Goal: Information Seeking & Learning: Find specific fact

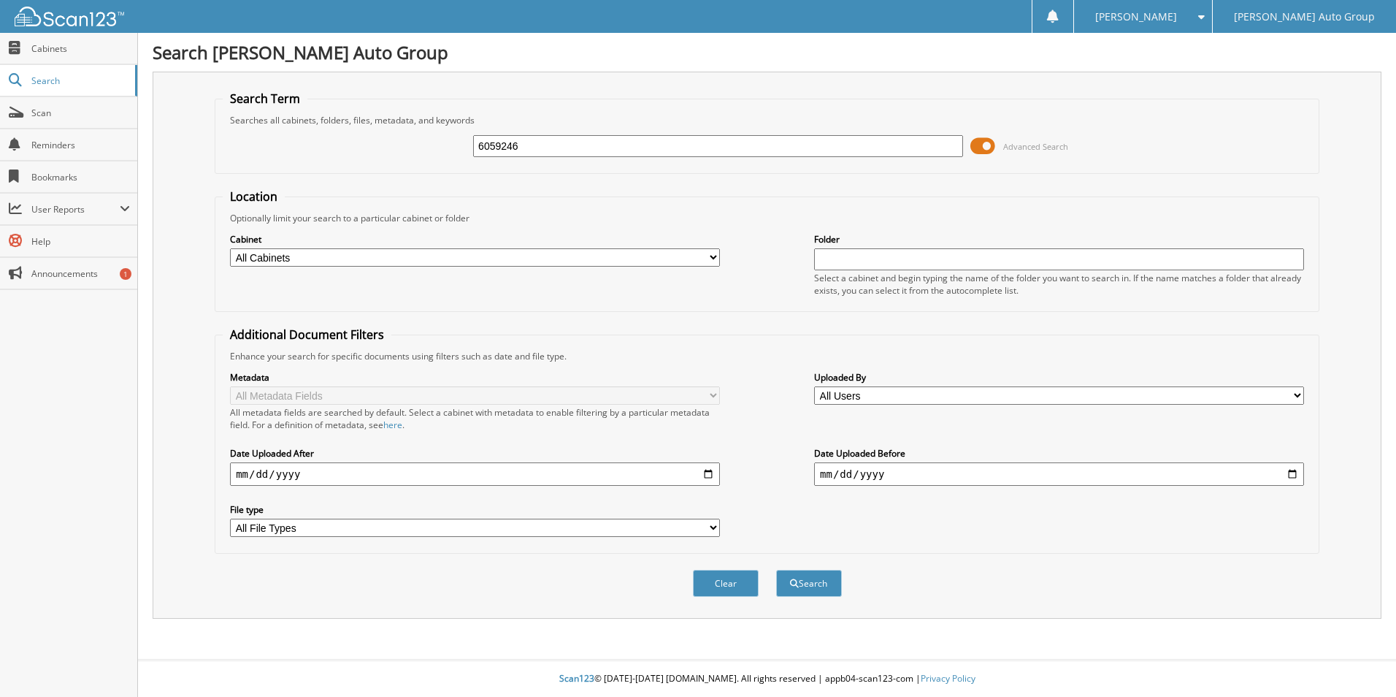
type input "6059246"
click at [776, 569] on button "Search" at bounding box center [809, 582] width 66 height 27
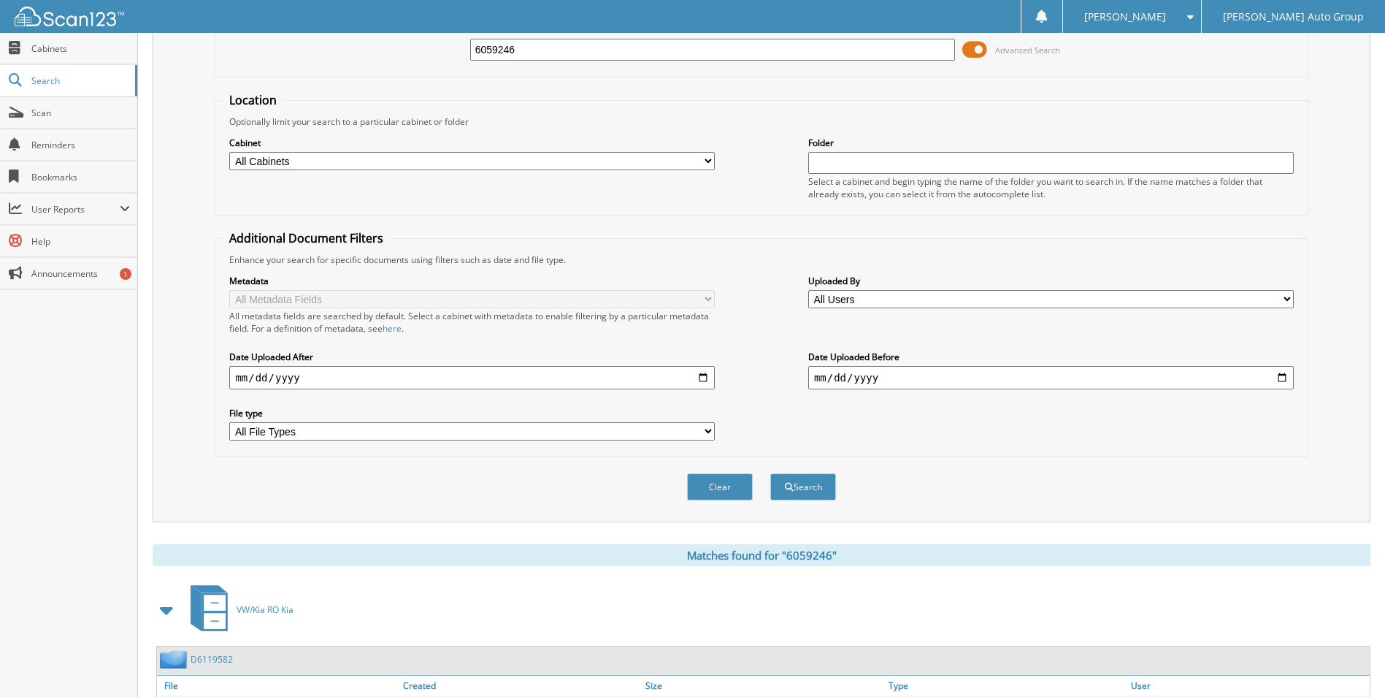
scroll to position [201, 0]
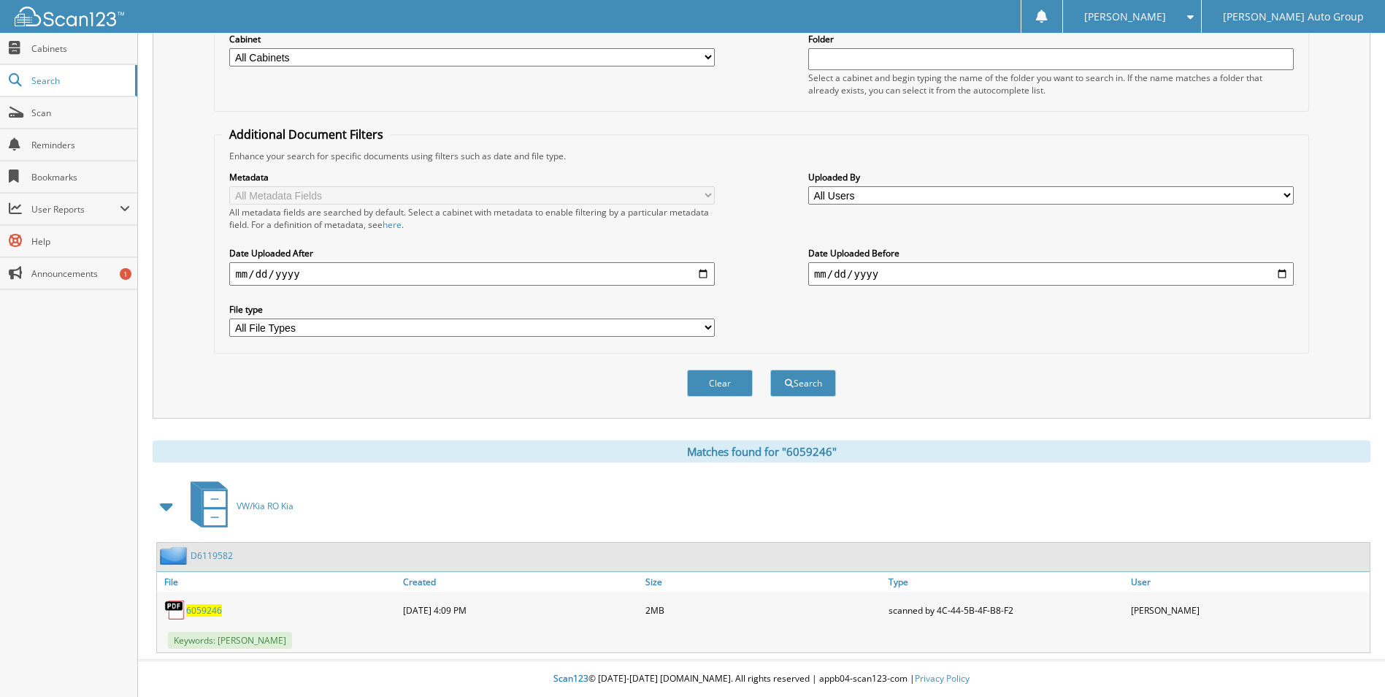
click at [194, 613] on span "6059246" at bounding box center [204, 610] width 36 height 12
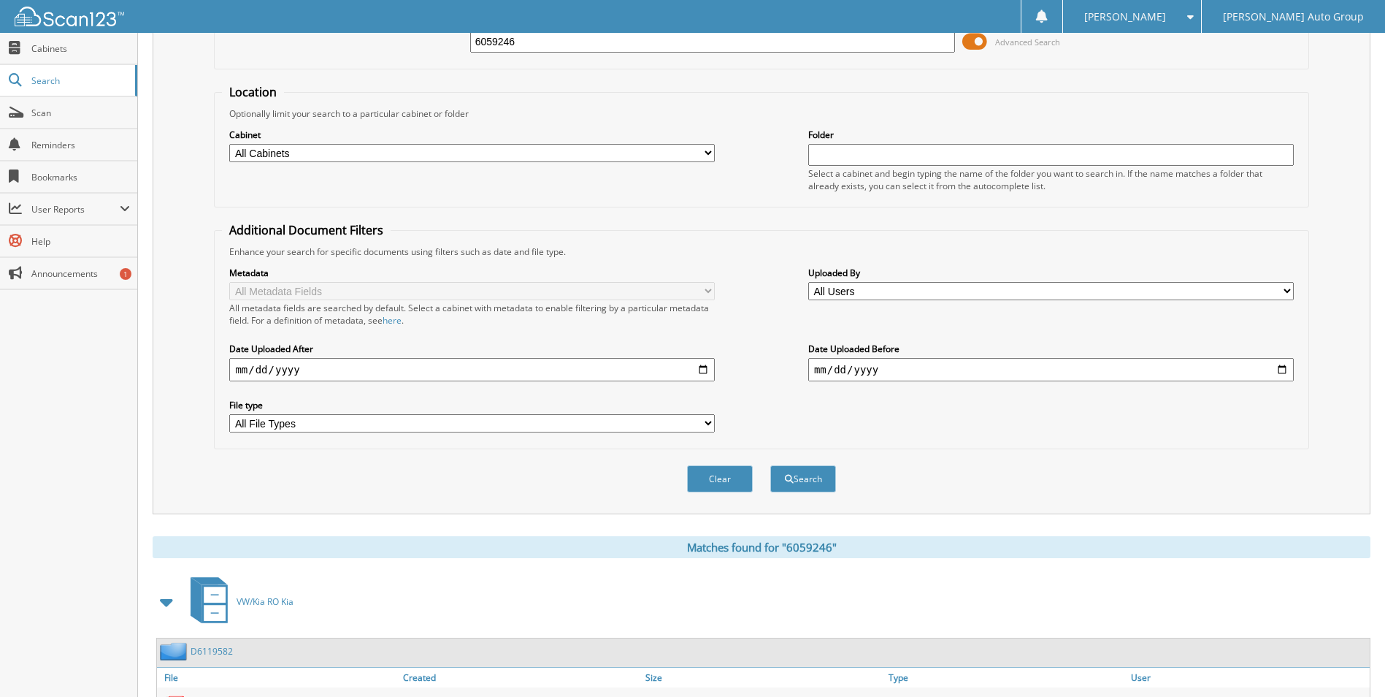
scroll to position [0, 0]
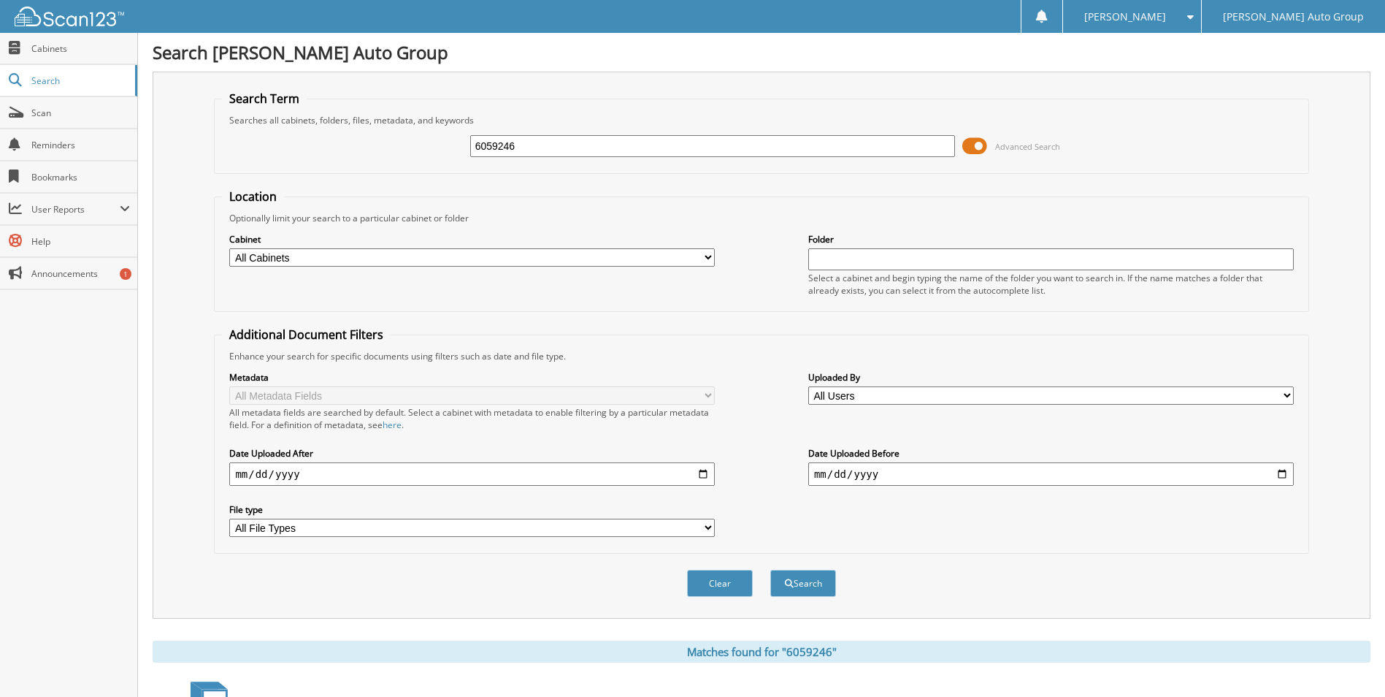
click at [597, 147] on input "6059246" at bounding box center [713, 146] width 486 height 22
type input "6059217"
click at [770, 569] on button "Search" at bounding box center [803, 582] width 66 height 27
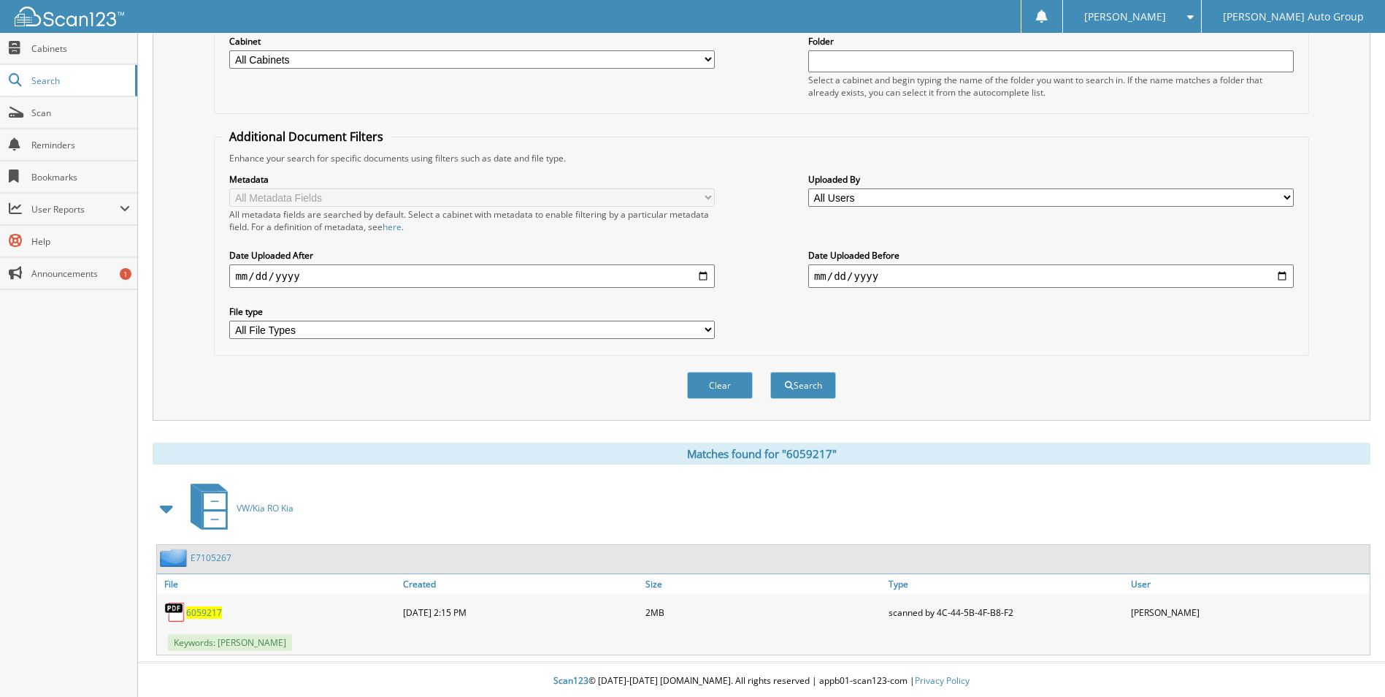
scroll to position [201, 0]
click at [207, 611] on span "6059217" at bounding box center [204, 610] width 36 height 12
